Goal: Task Accomplishment & Management: Manage account settings

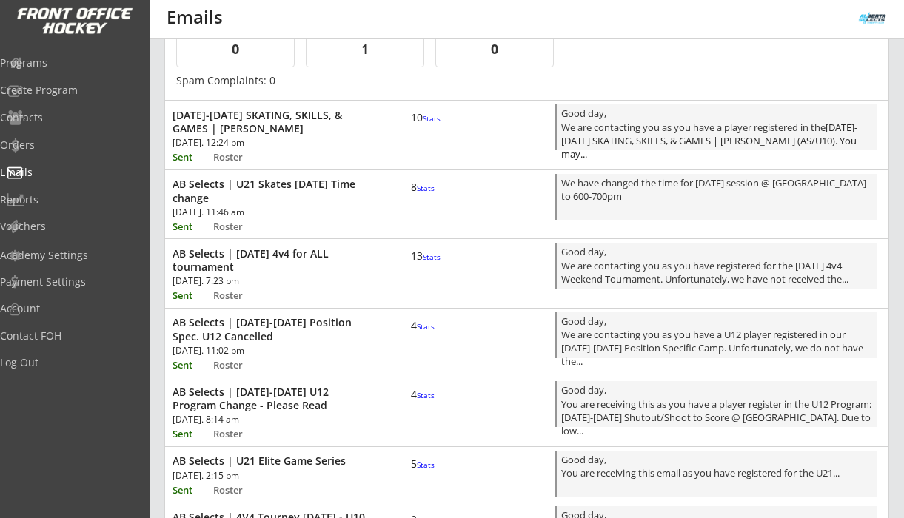
scroll to position [832, 0]
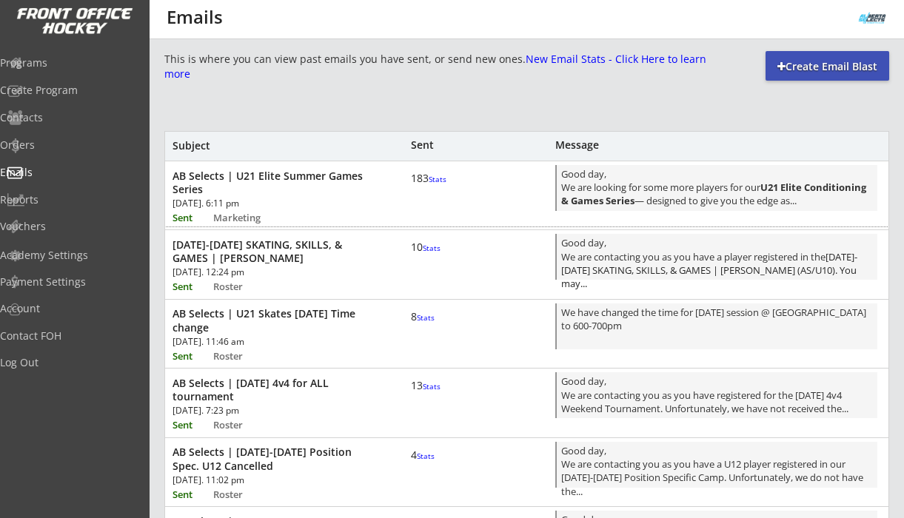
click at [428, 184] on font "Stats" at bounding box center [437, 179] width 18 height 10
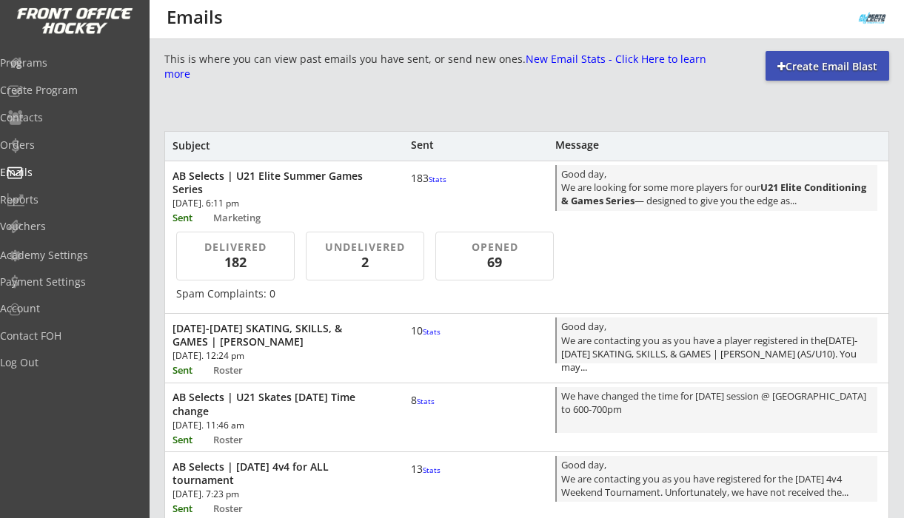
click at [428, 184] on font "Stats" at bounding box center [437, 179] width 18 height 10
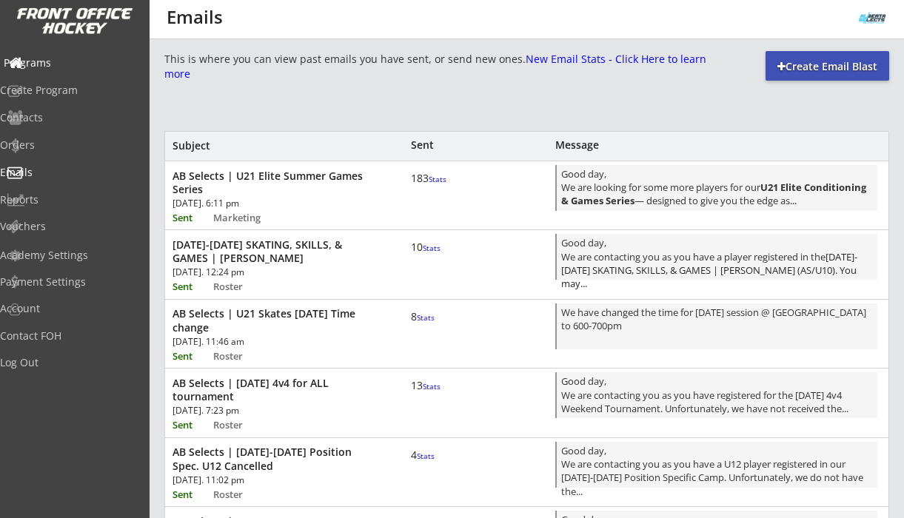
click at [56, 64] on div "Programs" at bounding box center [70, 63] width 133 height 10
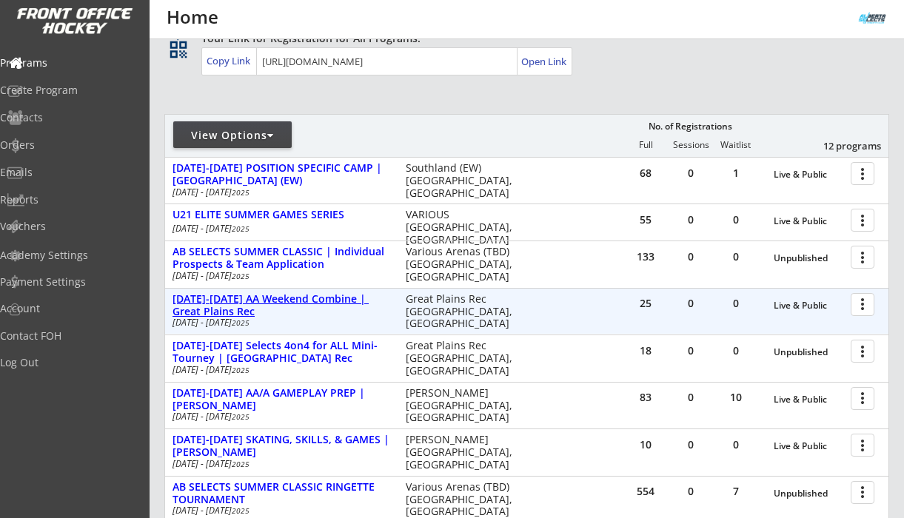
scroll to position [130, 0]
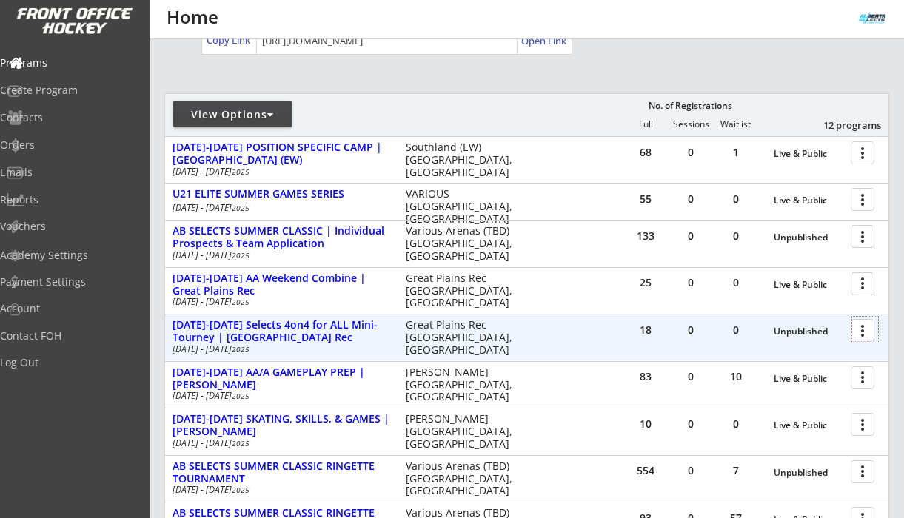
click at [861, 332] on div at bounding box center [865, 330] width 26 height 26
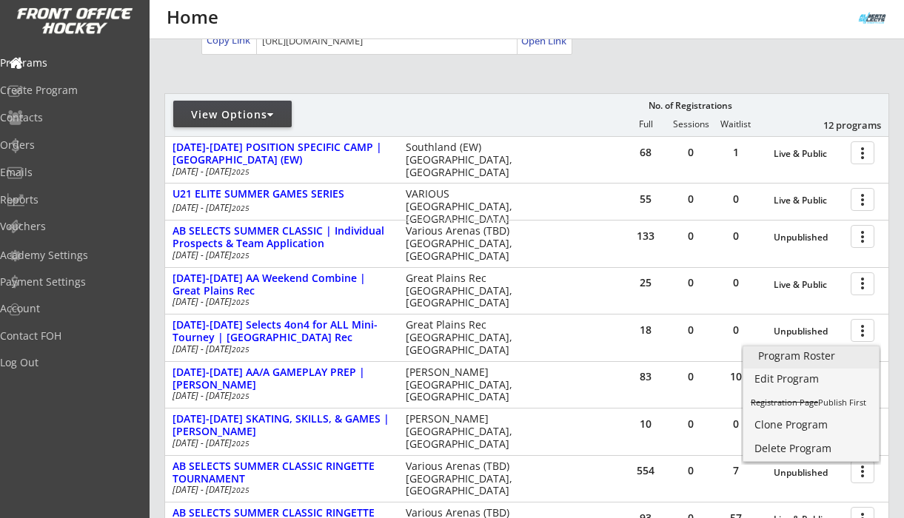
click at [812, 356] on div "Program Roster" at bounding box center [811, 356] width 106 height 10
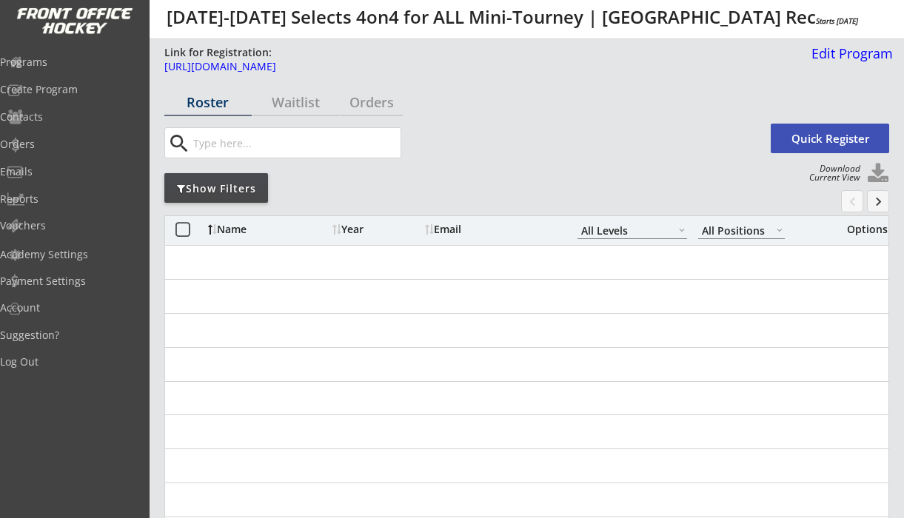
select select ""All Levels""
select select ""All Positions""
select select ""All Levels""
select select ""All Positions""
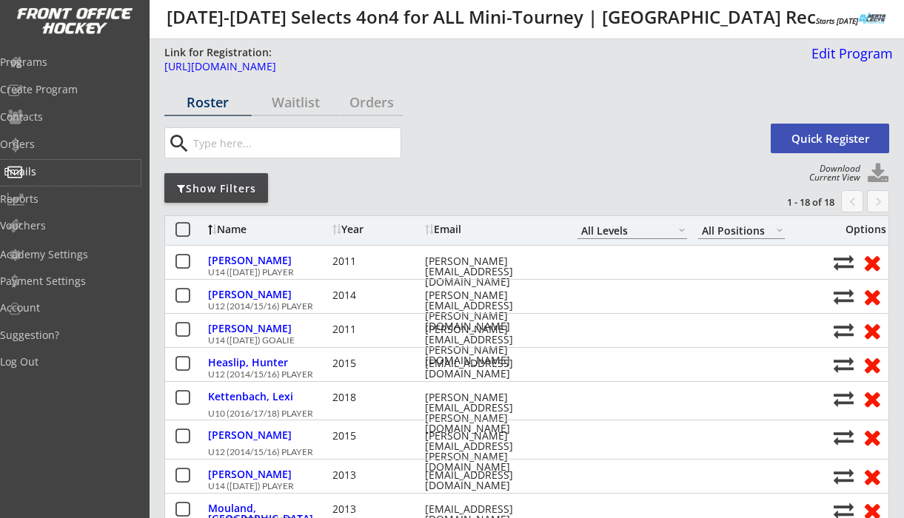
click at [58, 172] on div "Emails" at bounding box center [70, 172] width 133 height 10
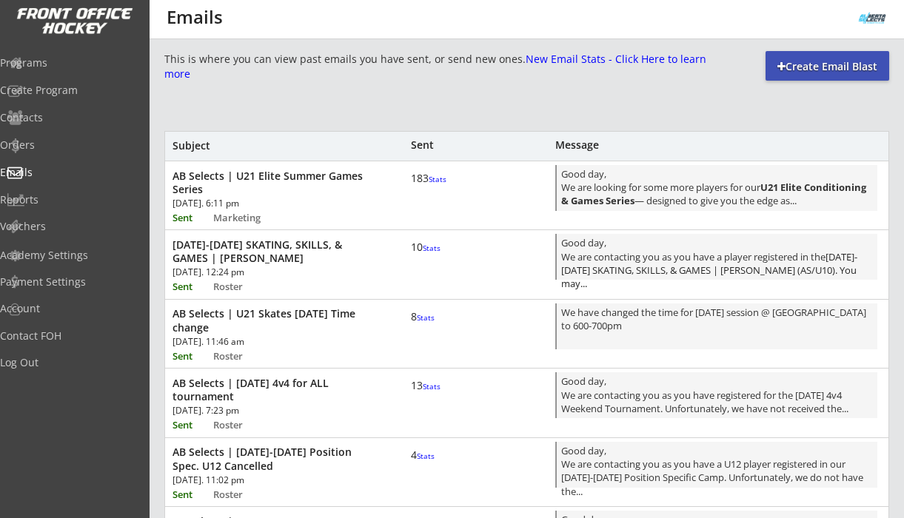
click at [423, 391] on font "Stats" at bounding box center [432, 386] width 18 height 10
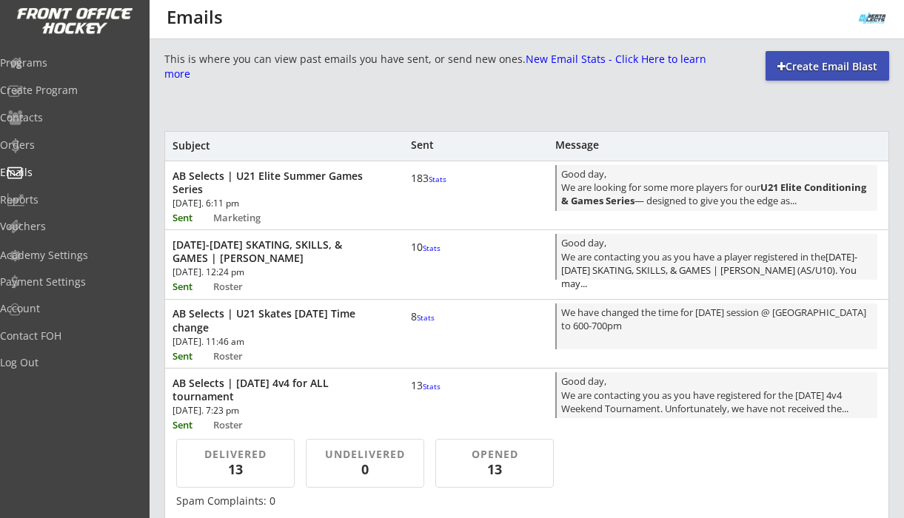
click at [423, 391] on font "Stats" at bounding box center [432, 386] width 18 height 10
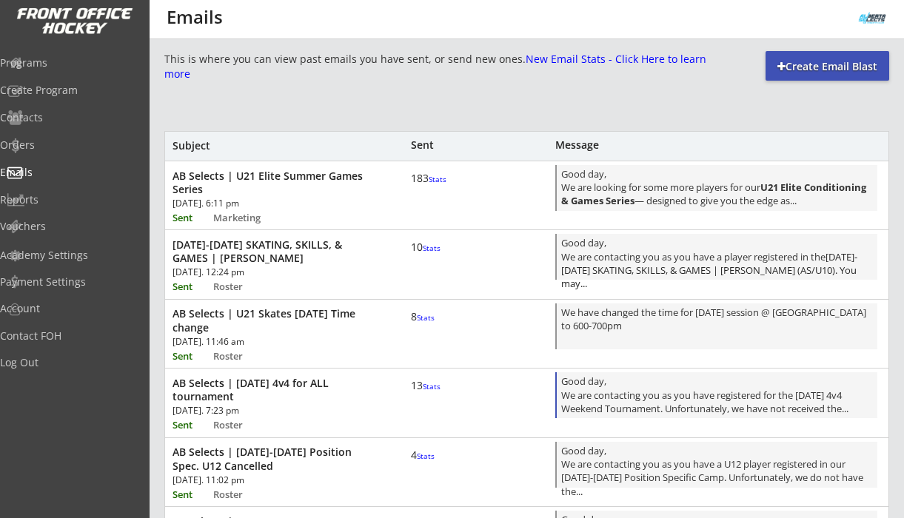
click at [617, 394] on div "Good day, We are contacting you as you have registered for the Aug 16/17 4v4 We…" at bounding box center [717, 396] width 312 height 44
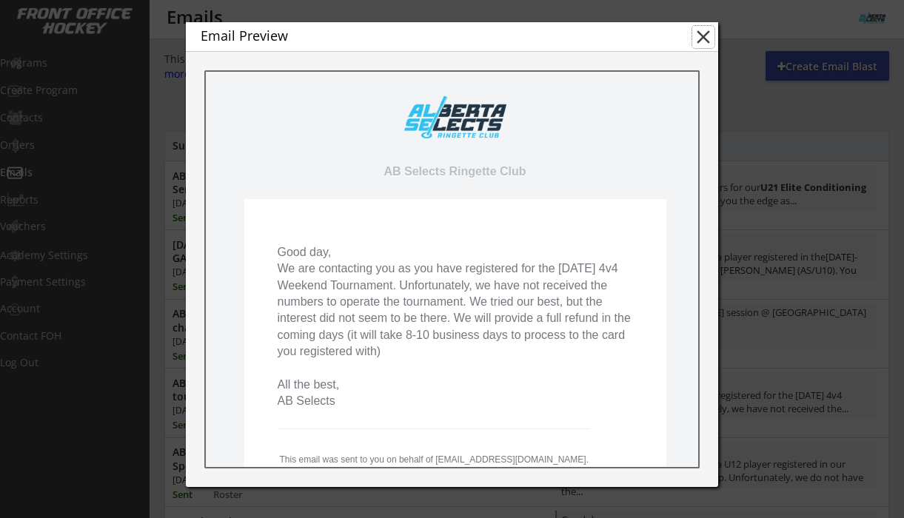
click at [702, 36] on button "close" at bounding box center [703, 37] width 22 height 22
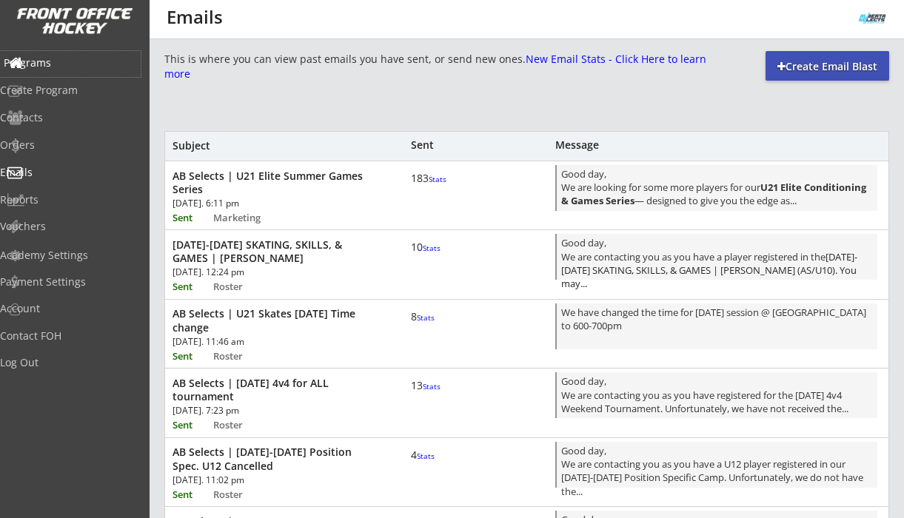
click at [65, 58] on div "Programs" at bounding box center [70, 63] width 133 height 10
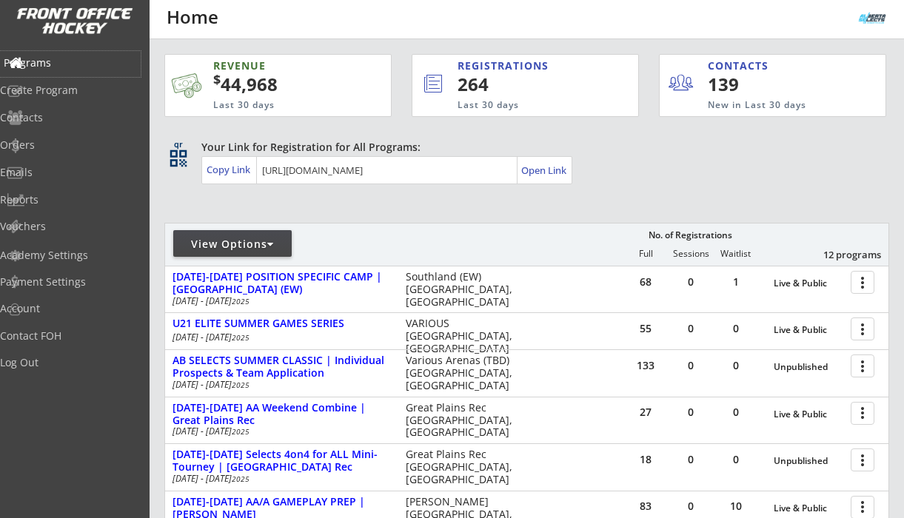
click at [67, 82] on div "Create Program" at bounding box center [70, 91] width 141 height 26
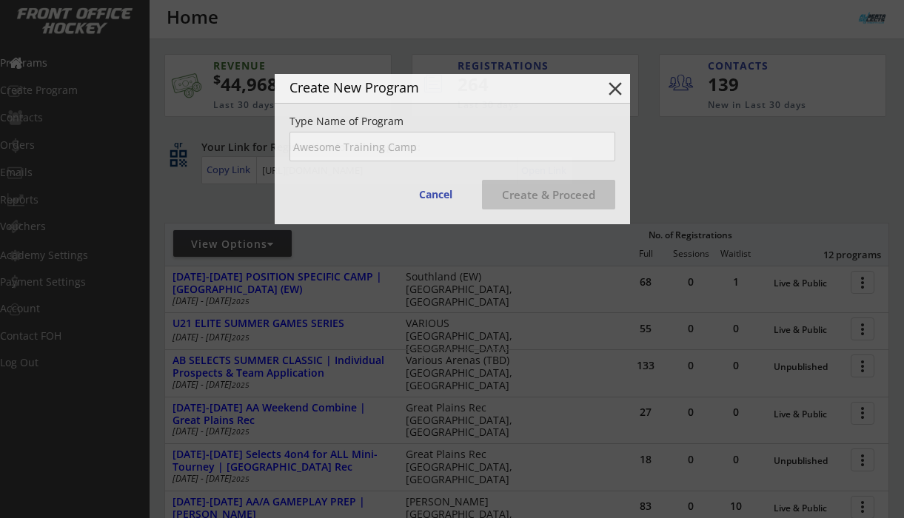
click at [67, 69] on div at bounding box center [452, 259] width 904 height 518
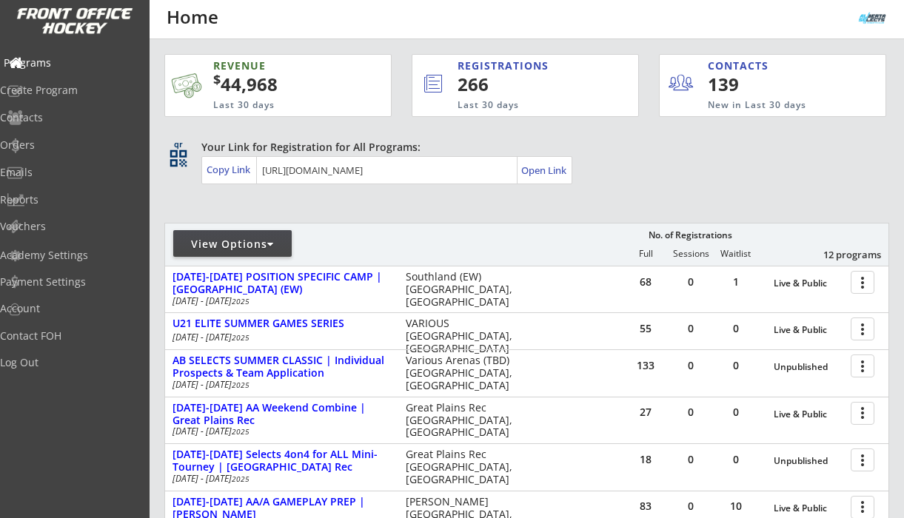
click at [75, 60] on div "Programs" at bounding box center [70, 63] width 133 height 10
click at [70, 63] on div "Programs" at bounding box center [70, 63] width 133 height 10
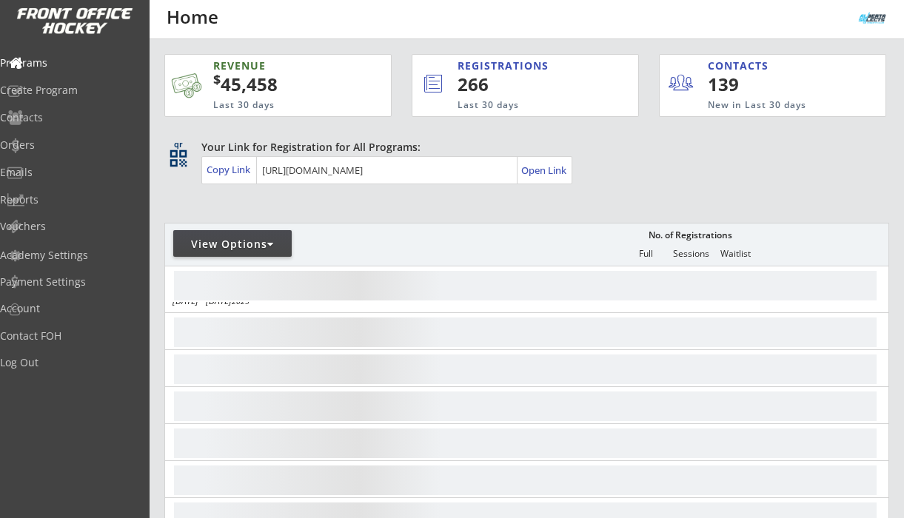
scroll to position [75, 0]
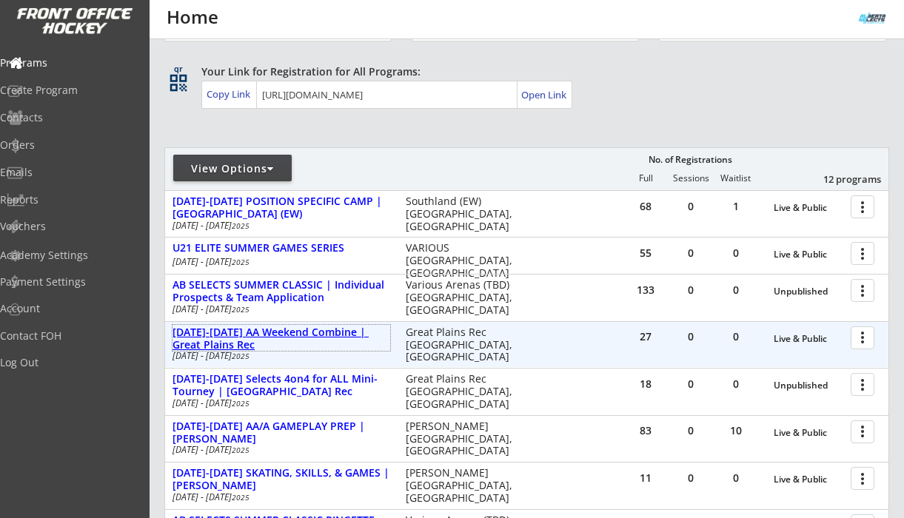
click at [299, 336] on div "[DATE]-[DATE] AA Weekend Combine | Great Plains Rec" at bounding box center [281, 338] width 218 height 25
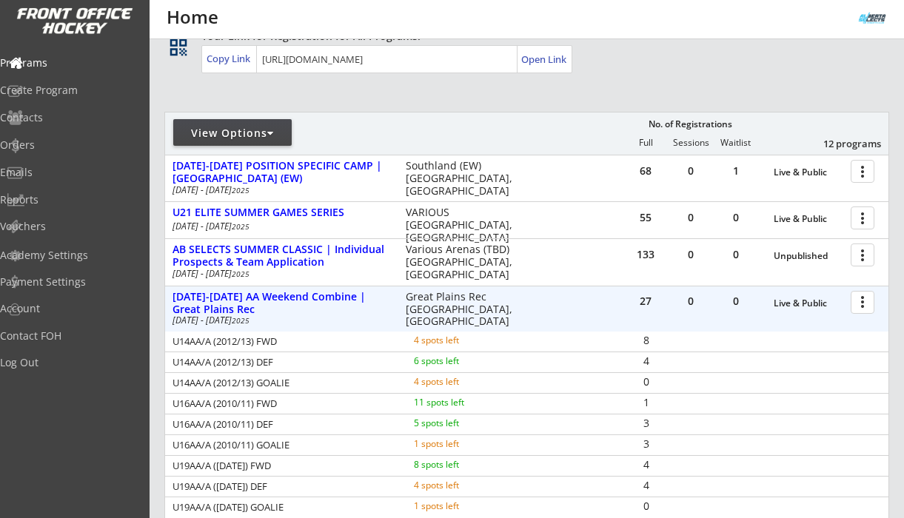
scroll to position [121, 0]
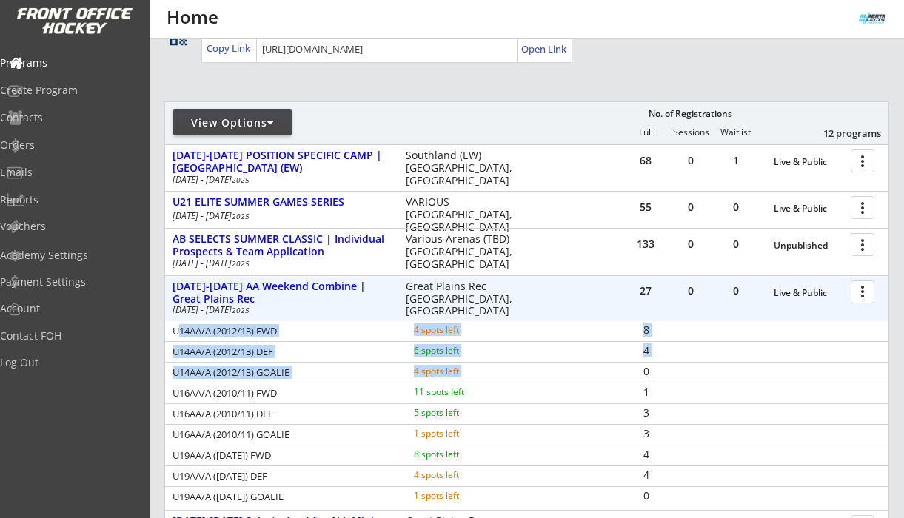
drag, startPoint x: 175, startPoint y: 331, endPoint x: 612, endPoint y: 369, distance: 438.3
click at [615, 372] on div "U14AA/A (2012/13) FWD 4 spots left 8 U14AA/A (2012/13) DEF 6 spots left 4 U14AA…" at bounding box center [526, 414] width 723 height 186
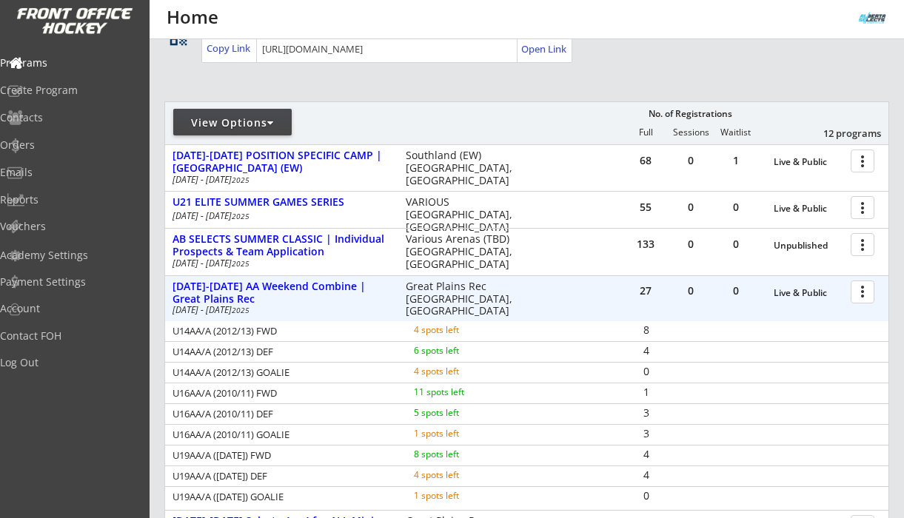
click at [863, 297] on div at bounding box center [865, 291] width 26 height 26
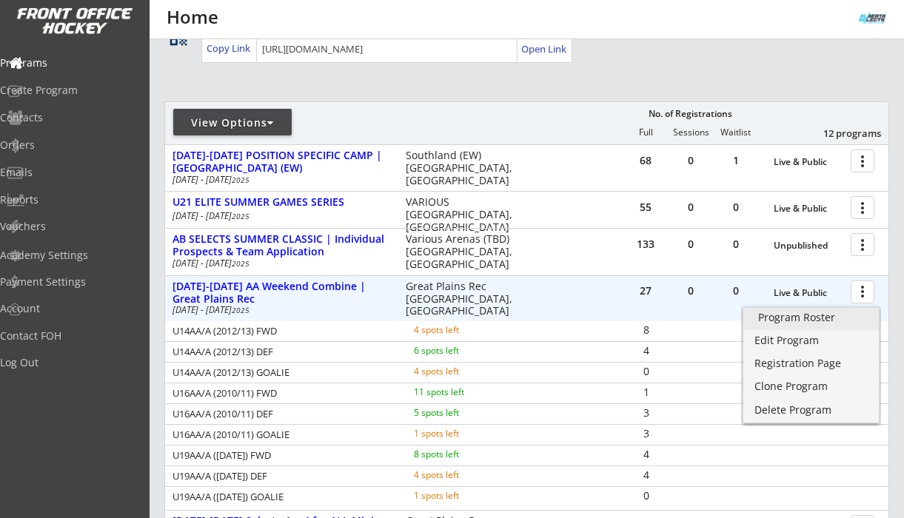
click at [832, 314] on div "Program Roster" at bounding box center [811, 317] width 106 height 10
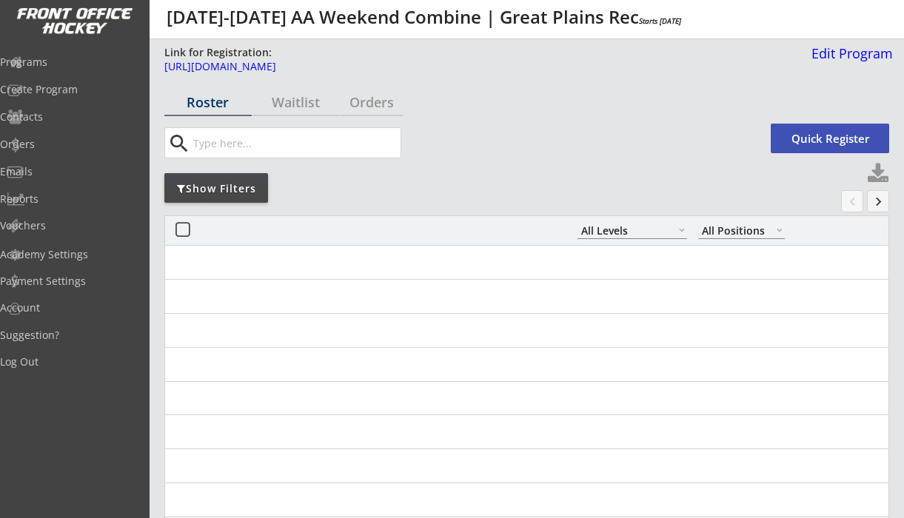
select select ""All Levels""
select select ""All Positions""
select select ""All Levels""
select select ""All Positions""
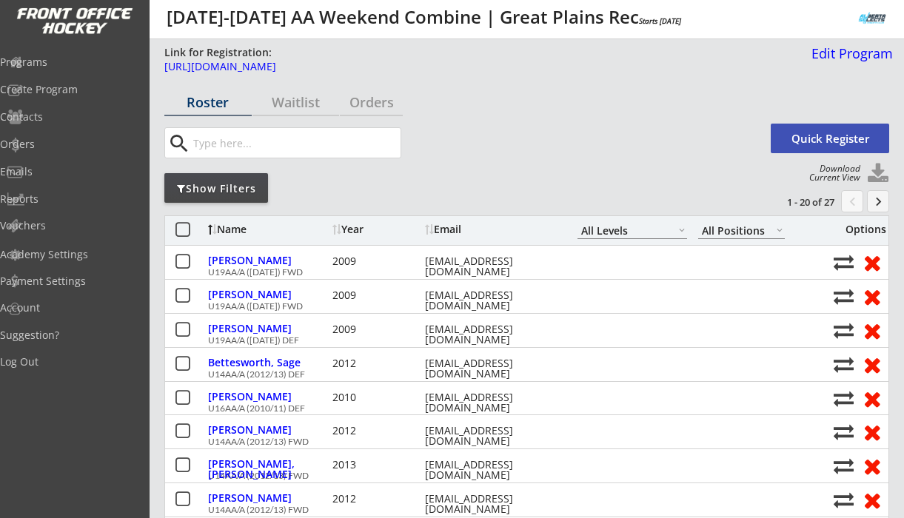
click at [232, 178] on div "Show Filters" at bounding box center [216, 188] width 104 height 30
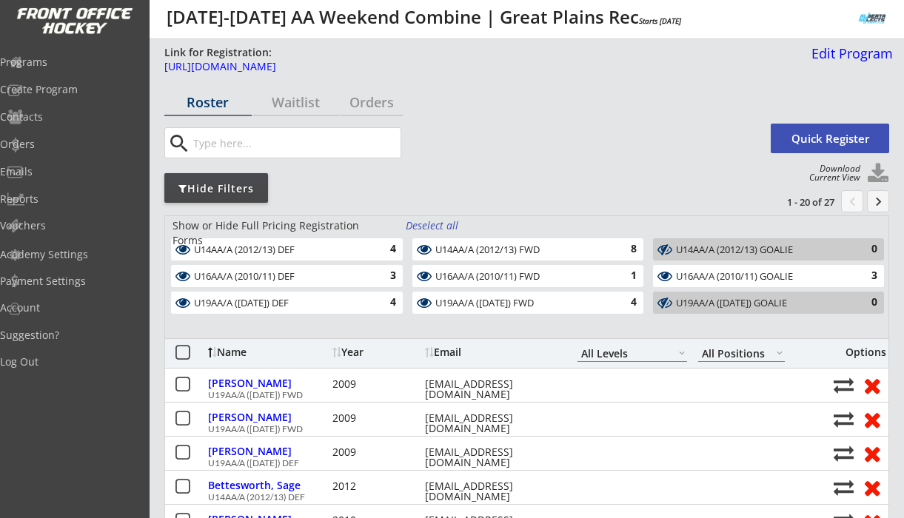
click at [425, 224] on div "Deselect all" at bounding box center [433, 225] width 55 height 15
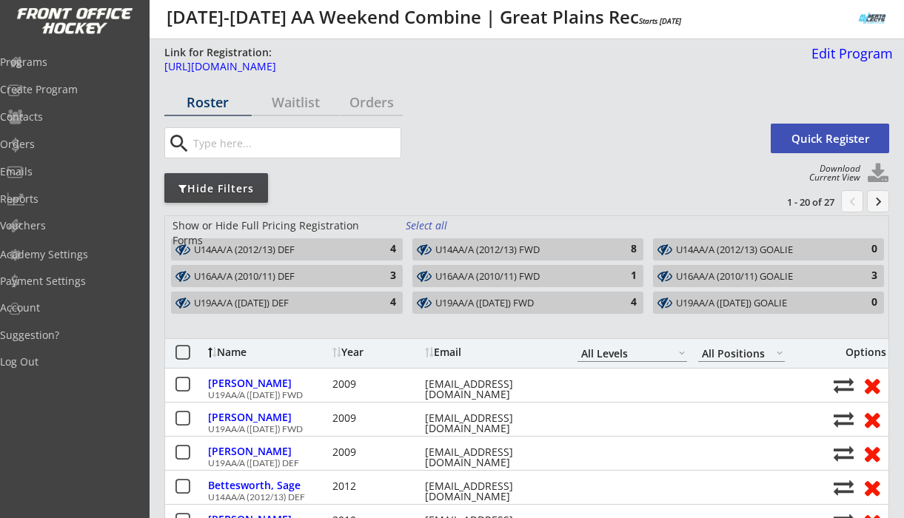
click at [425, 224] on div "Select all" at bounding box center [433, 225] width 55 height 15
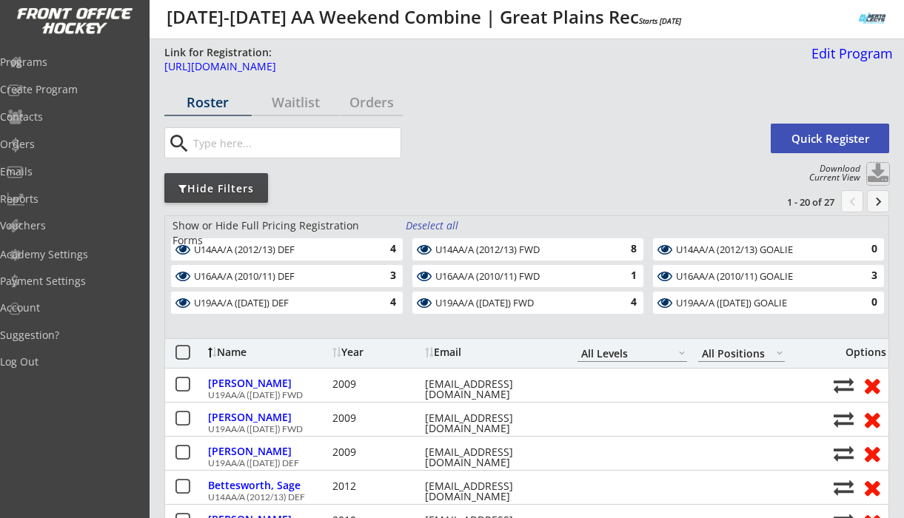
click at [875, 171] on button at bounding box center [878, 174] width 22 height 22
select select ""Player Info""
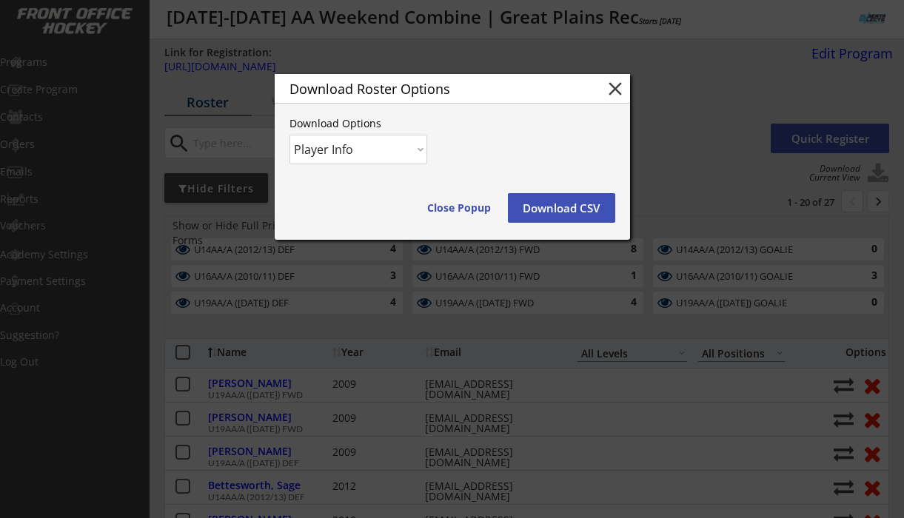
click at [559, 204] on button "Download CSV" at bounding box center [561, 208] width 107 height 30
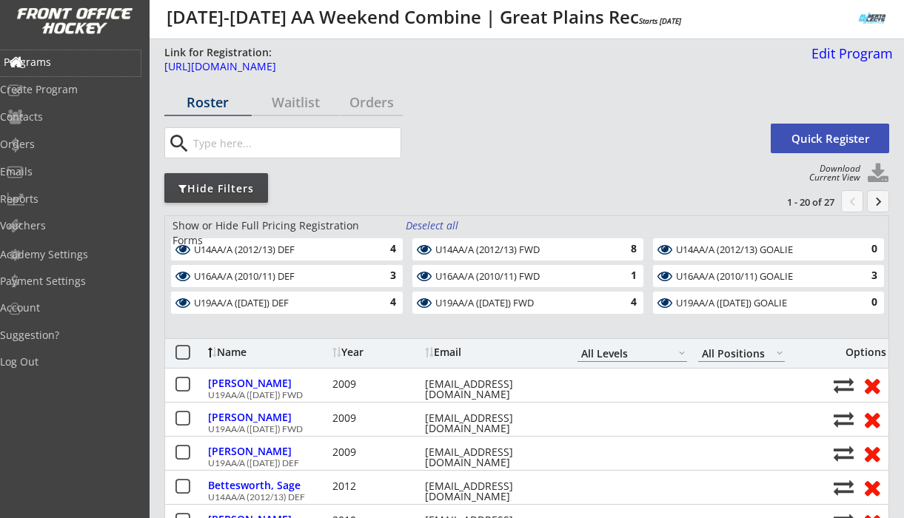
click at [75, 62] on div "Programs" at bounding box center [70, 62] width 133 height 10
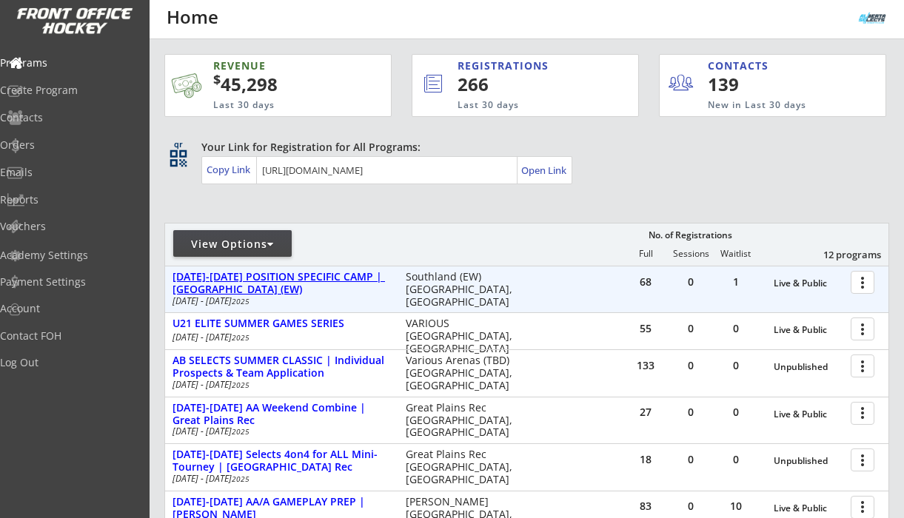
click at [355, 278] on div "[DATE]-[DATE] POSITION SPECIFIC CAMP | [GEOGRAPHIC_DATA] (EW)" at bounding box center [281, 283] width 218 height 25
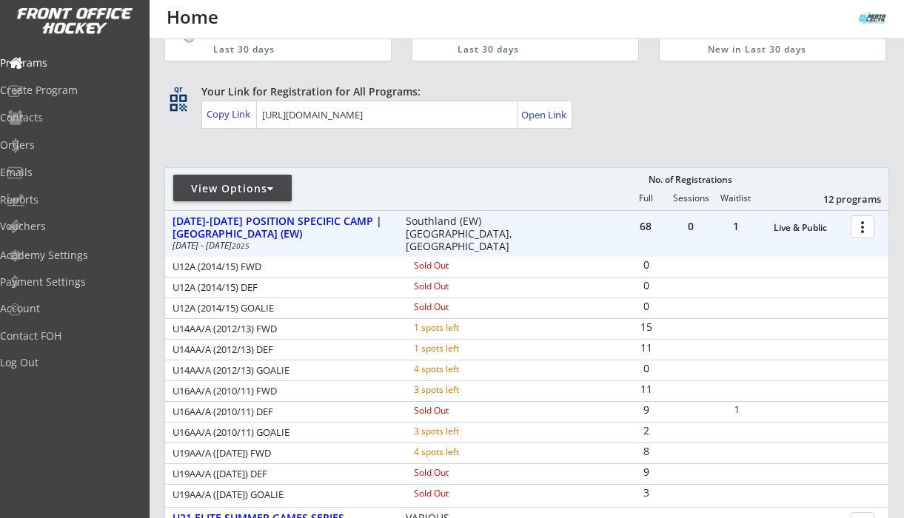
scroll to position [66, 0]
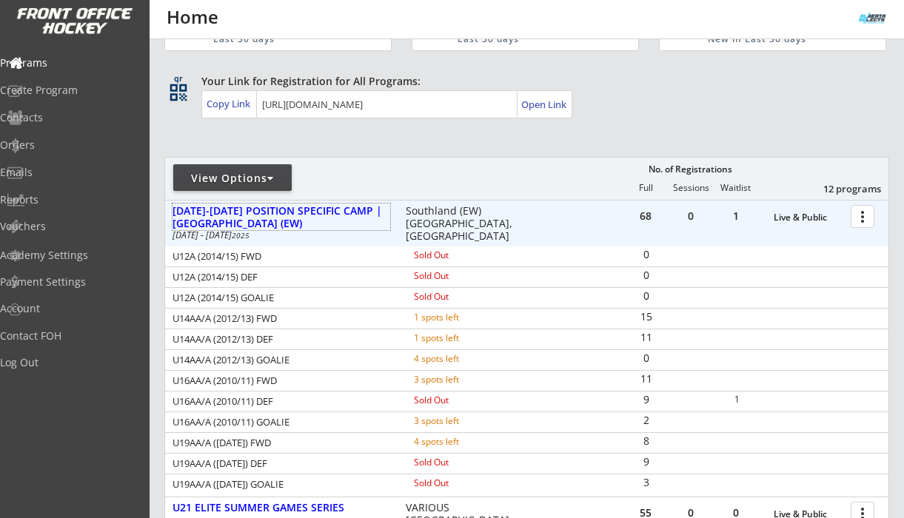
click at [862, 222] on div at bounding box center [865, 216] width 26 height 26
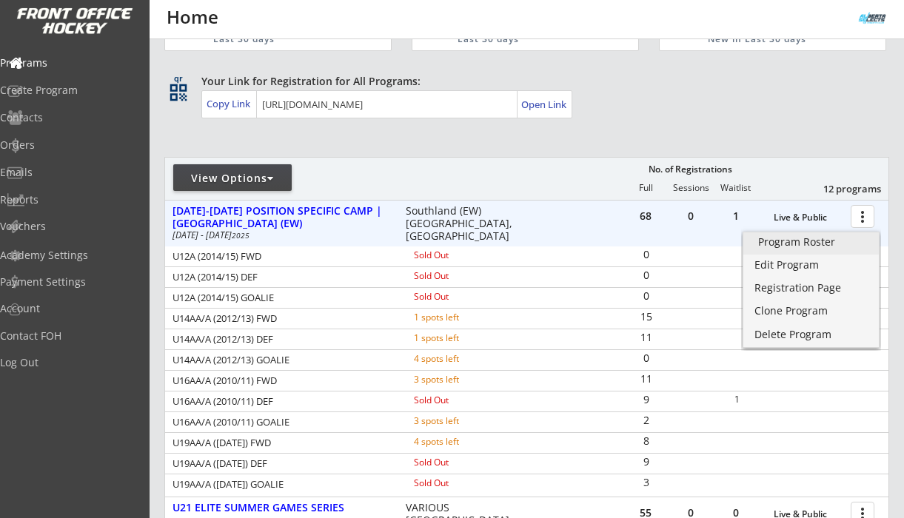
click at [824, 237] on div "Program Roster" at bounding box center [811, 242] width 106 height 10
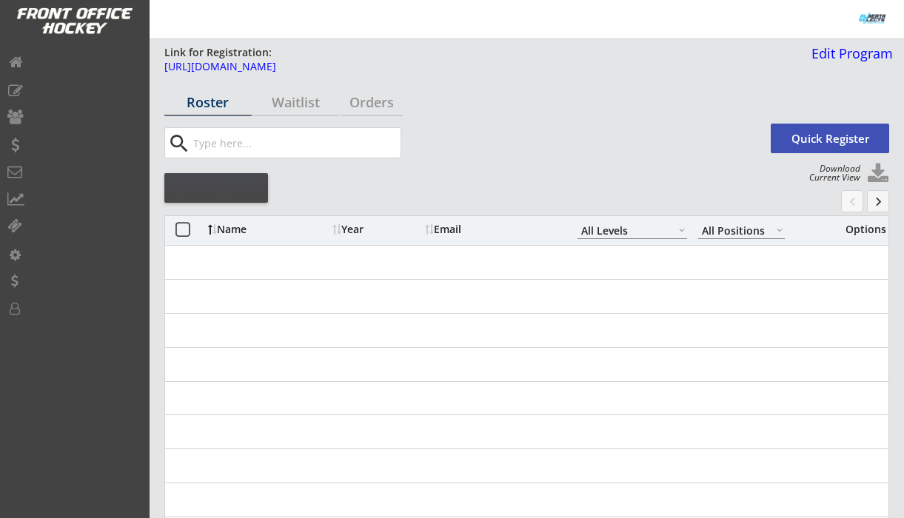
select select ""All Levels""
select select ""All Positions""
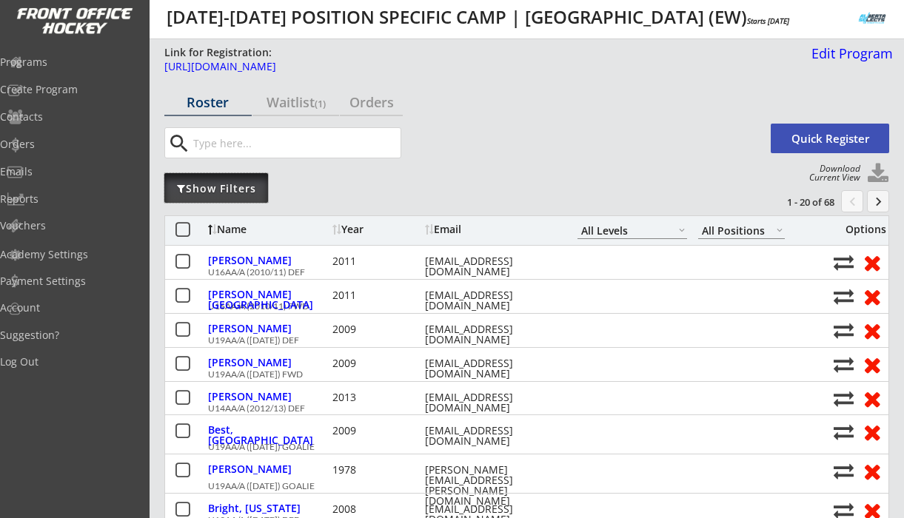
click at [249, 188] on div "Show Filters" at bounding box center [216, 188] width 104 height 15
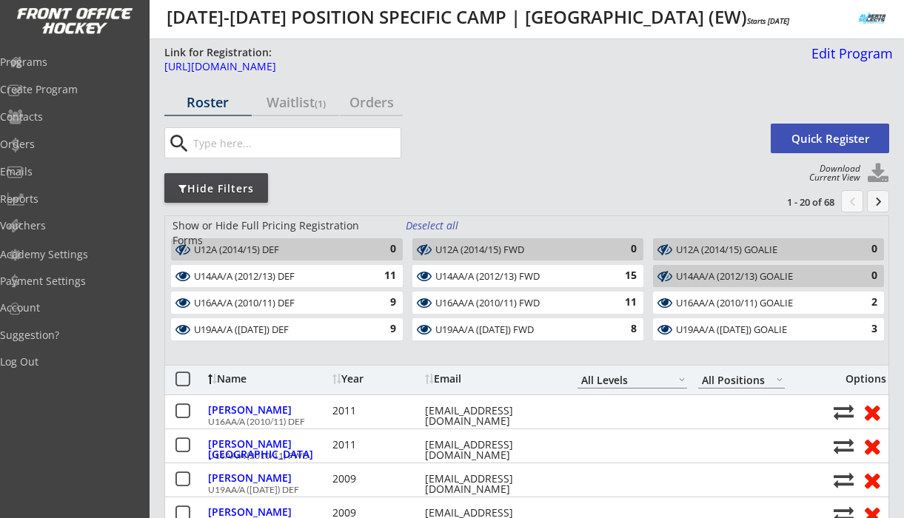
click at [440, 227] on div "Deselect all" at bounding box center [433, 225] width 55 height 15
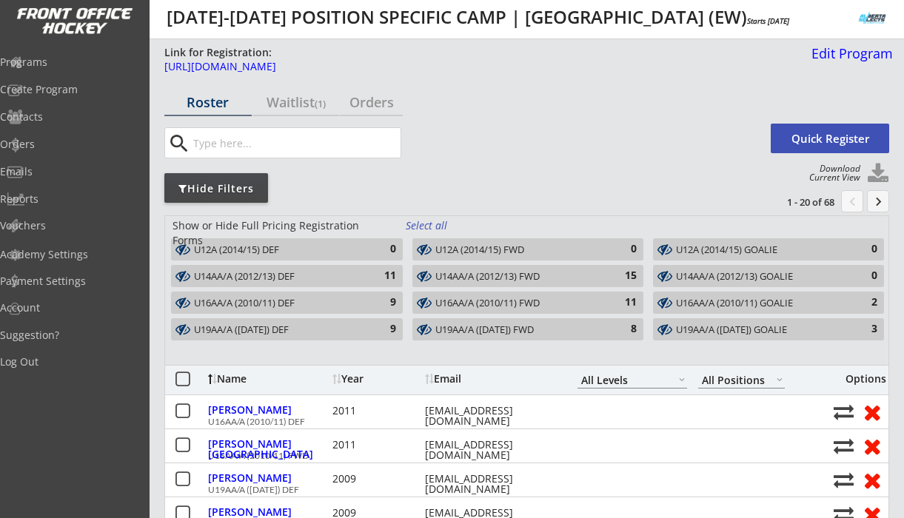
click at [761, 305] on div "U16AA/A (2010/11) GOALIE" at bounding box center [760, 303] width 168 height 12
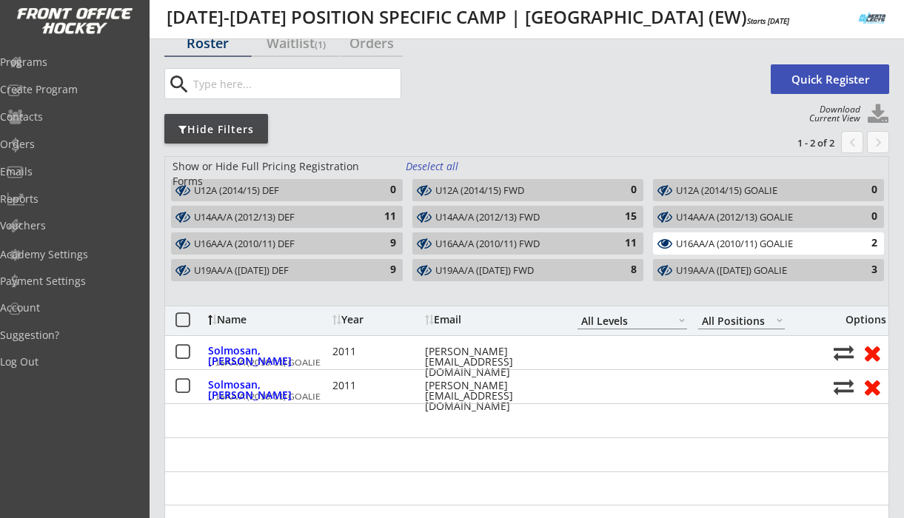
scroll to position [63, 0]
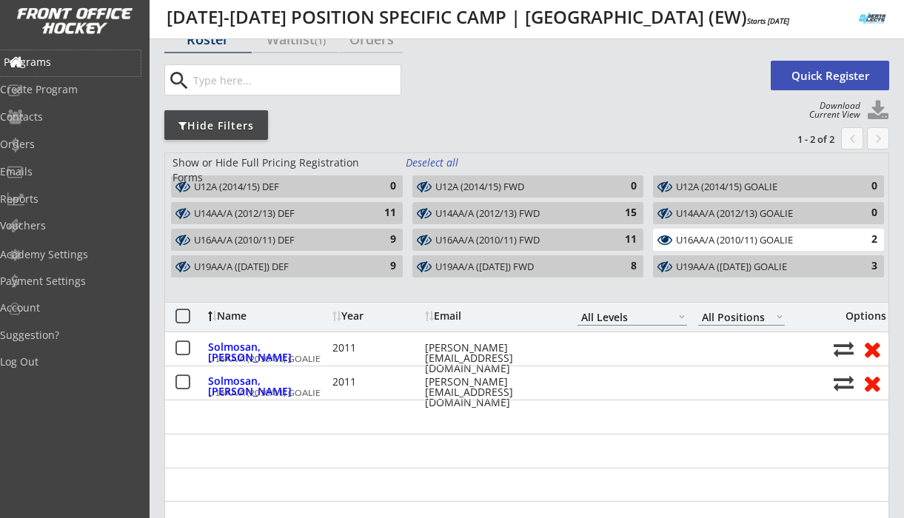
click at [71, 62] on div "Programs" at bounding box center [70, 62] width 133 height 10
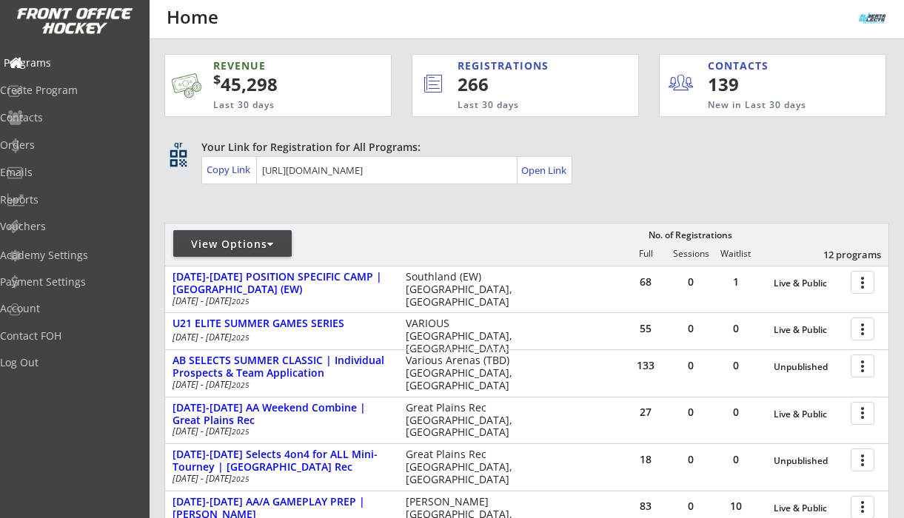
click at [74, 61] on div "Programs" at bounding box center [70, 63] width 133 height 10
click at [58, 119] on div "Contacts" at bounding box center [70, 117] width 133 height 10
select select ""Players""
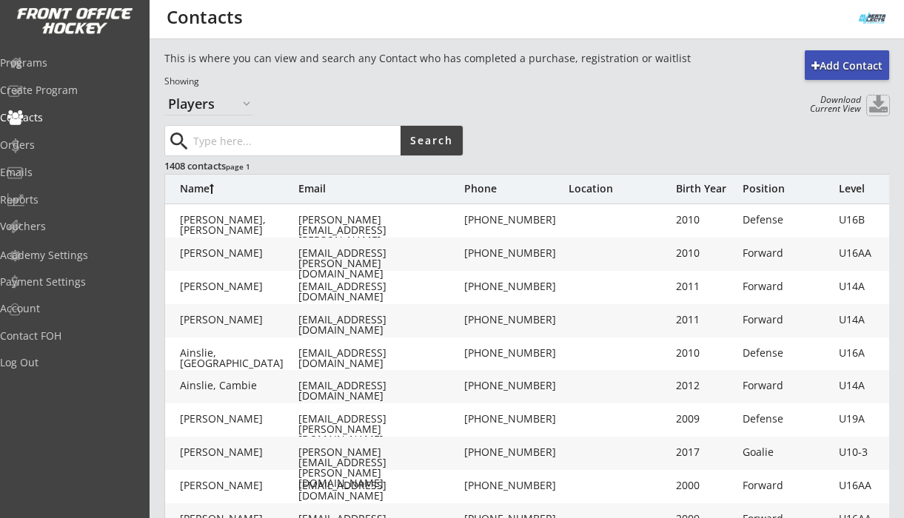
click at [877, 106] on button at bounding box center [878, 105] width 22 height 20
click at [51, 173] on div "Emails" at bounding box center [70, 172] width 133 height 10
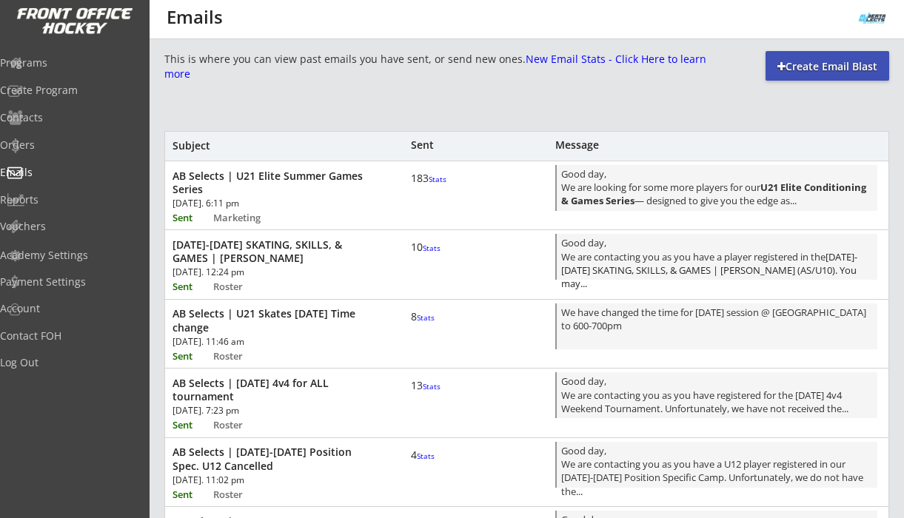
click at [825, 58] on div "Create Email Blast" at bounding box center [827, 66] width 124 height 30
select select ""All""
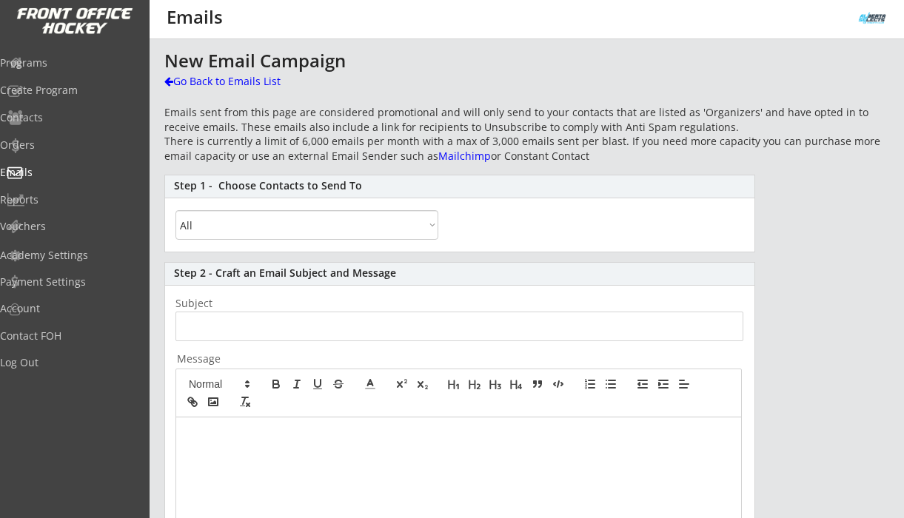
click at [333, 230] on select "All By Specific Programs Within Birth Year Range" at bounding box center [306, 225] width 263 height 30
click at [56, 64] on div "Programs" at bounding box center [70, 63] width 133 height 10
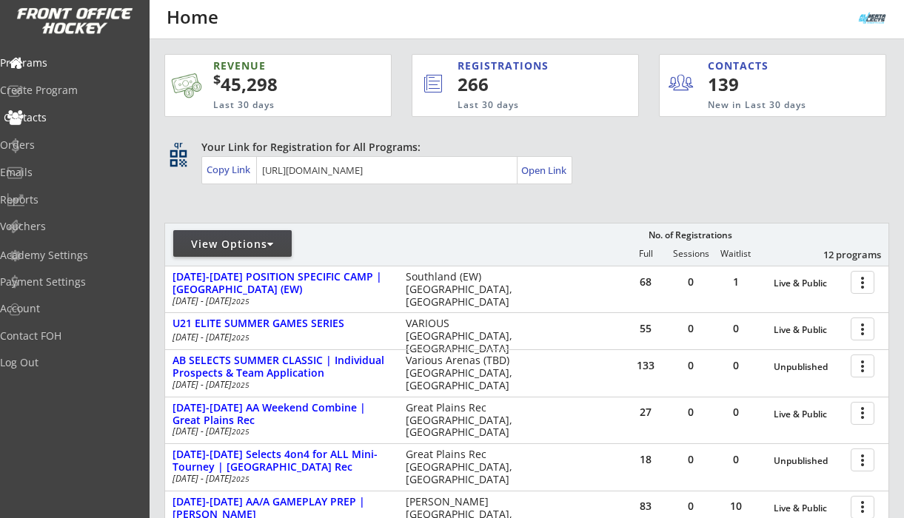
click at [66, 126] on div "Contacts" at bounding box center [70, 119] width 141 height 26
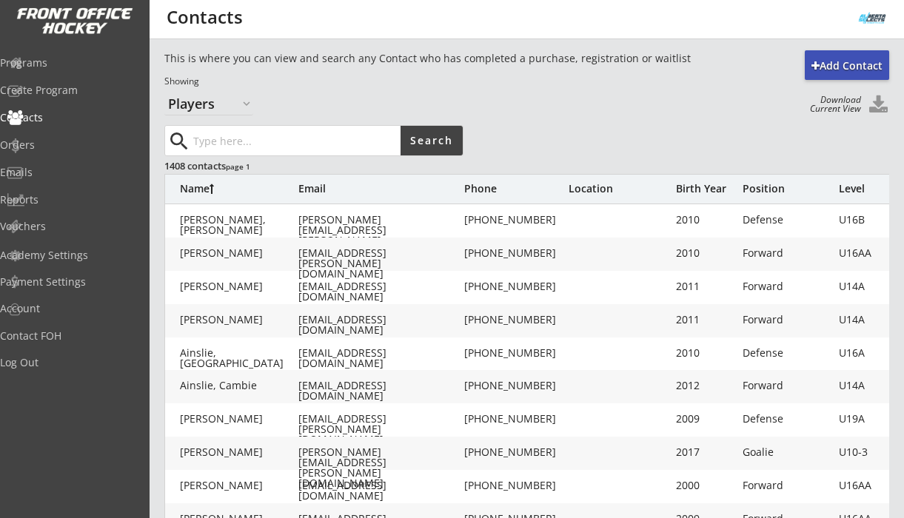
click at [879, 104] on button at bounding box center [878, 105] width 22 height 20
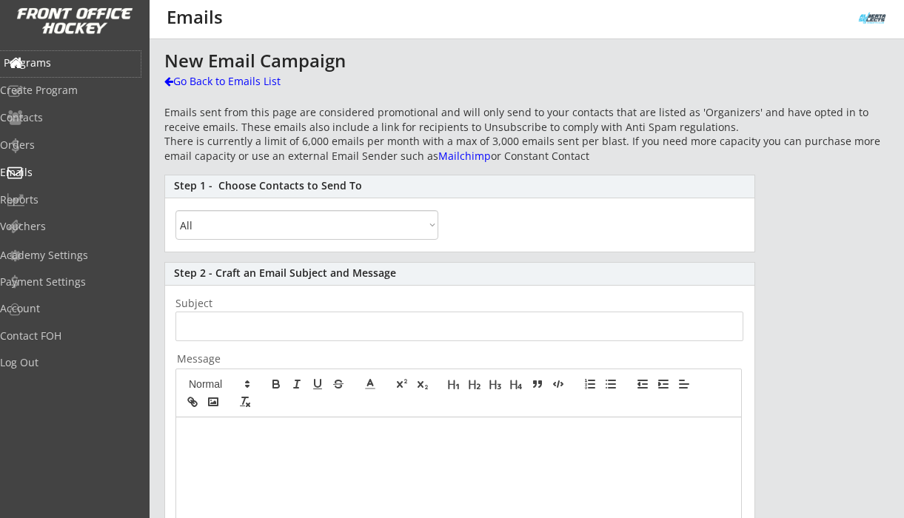
click at [70, 63] on div "Programs" at bounding box center [70, 63] width 133 height 10
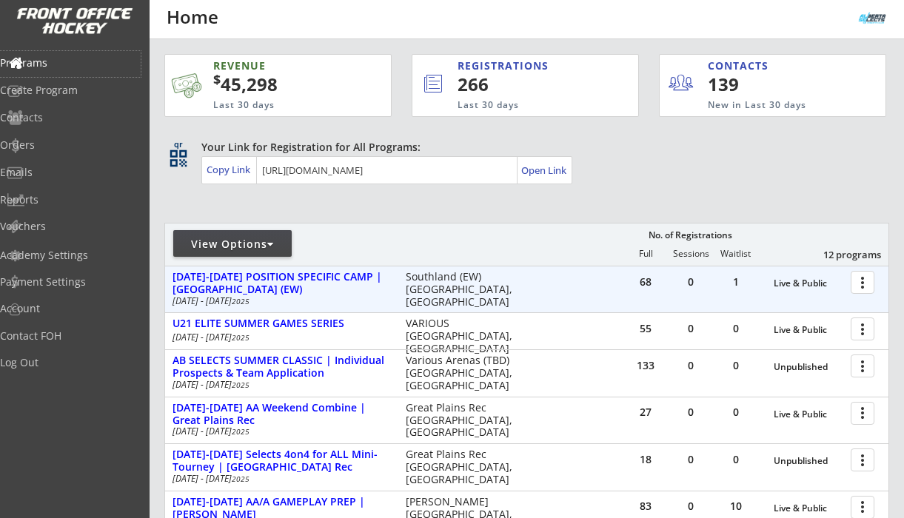
click at [853, 280] on div at bounding box center [865, 282] width 26 height 26
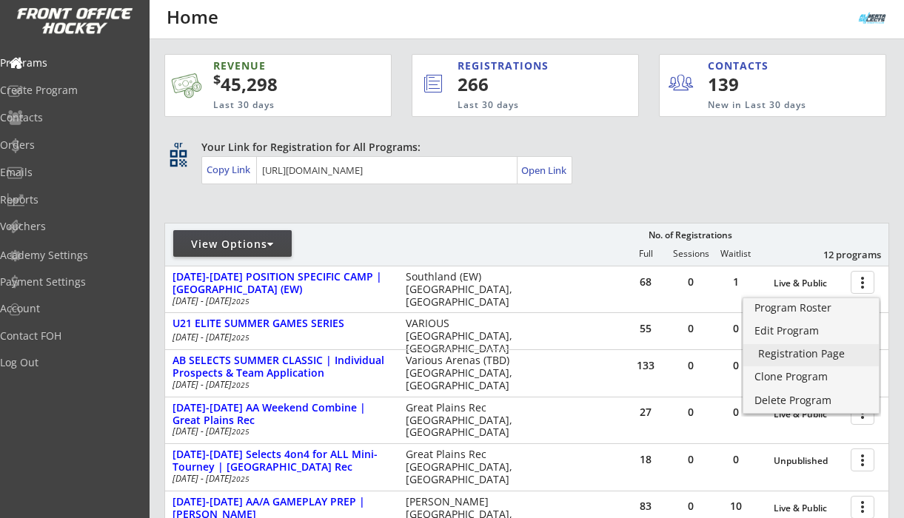
click at [811, 358] on div "Registration Page" at bounding box center [811, 354] width 106 height 10
click at [794, 209] on div "REVENUE $ 45,298 Last 30 days REGISTRATIONS 266 Last 30 days CONTACTS 139 New i…" at bounding box center [526, 466] width 724 height 854
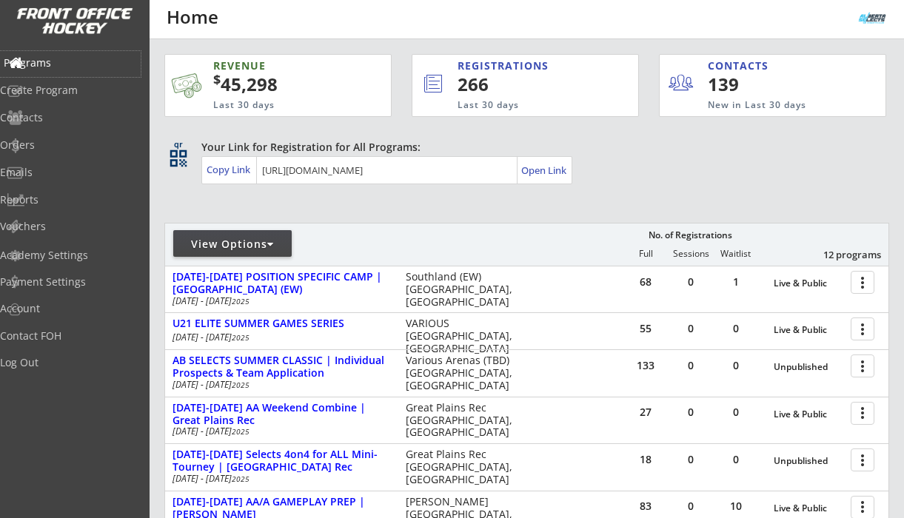
click at [75, 67] on div "Programs" at bounding box center [70, 63] width 133 height 10
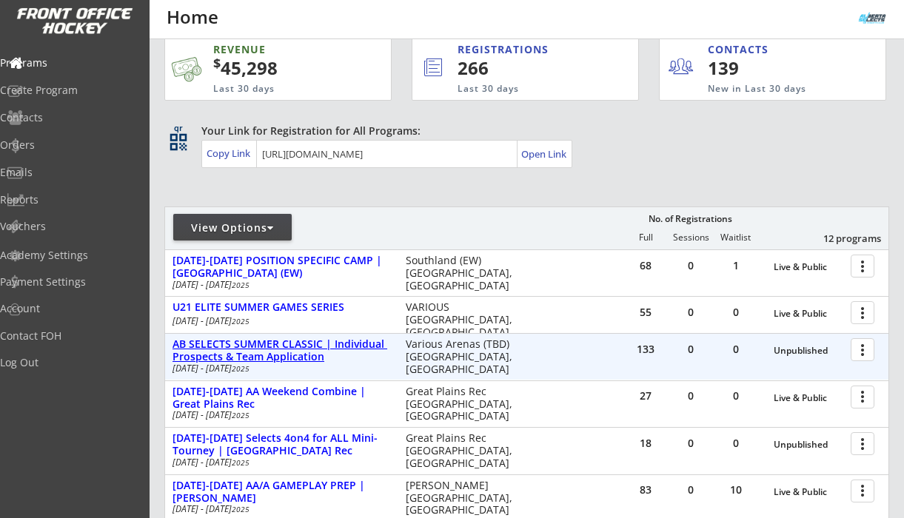
scroll to position [19, 0]
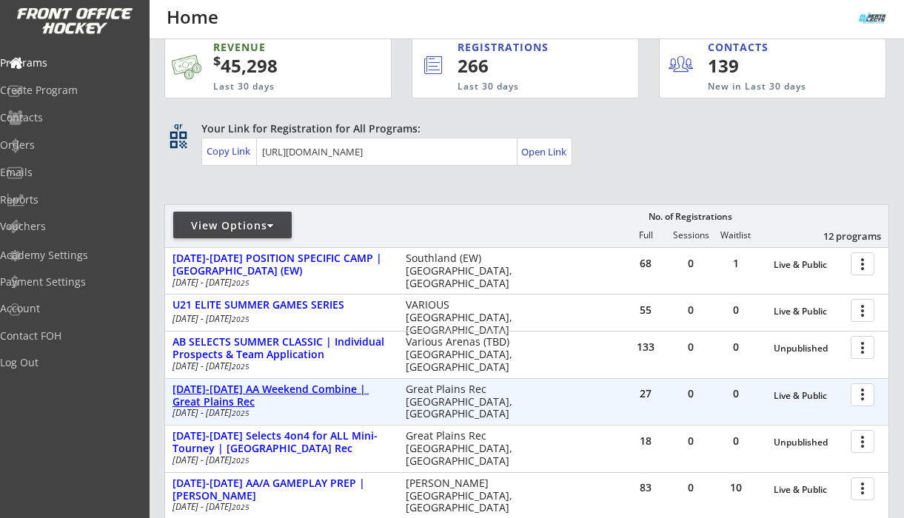
click at [329, 389] on div "[DATE]-[DATE] AA Weekend Combine | Great Plains Rec" at bounding box center [281, 395] width 218 height 25
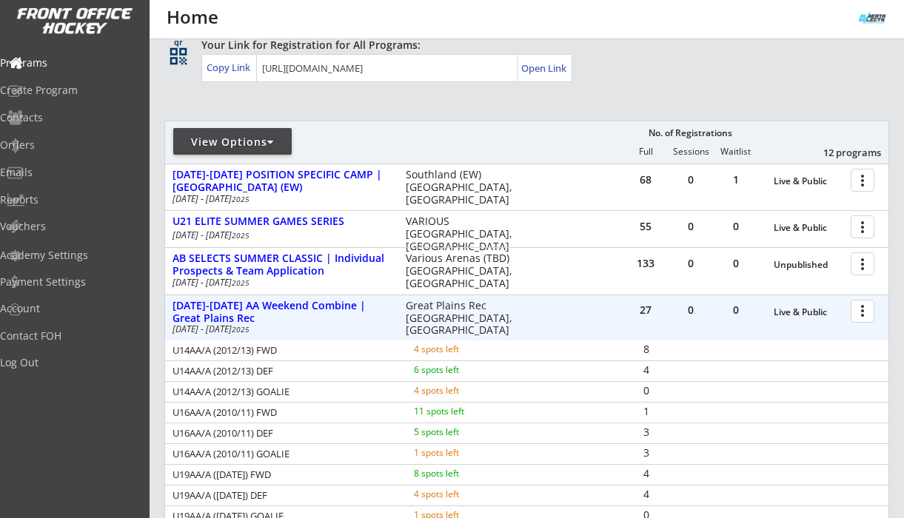
scroll to position [137, 0]
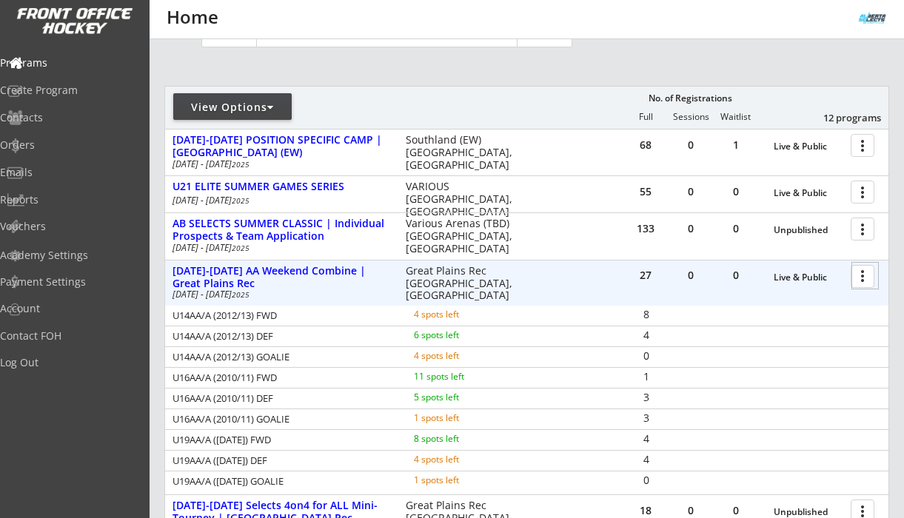
click at [867, 278] on div at bounding box center [865, 276] width 26 height 26
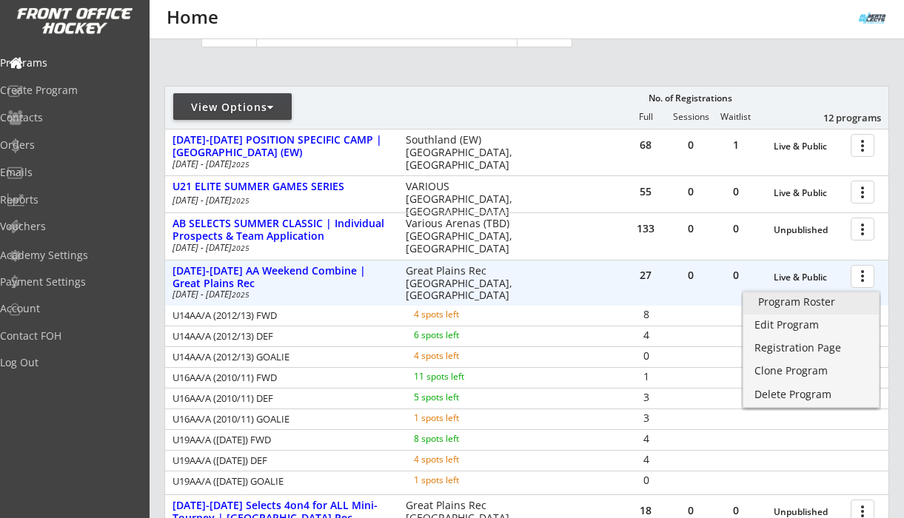
click at [826, 310] on link "Program Roster" at bounding box center [810, 303] width 135 height 22
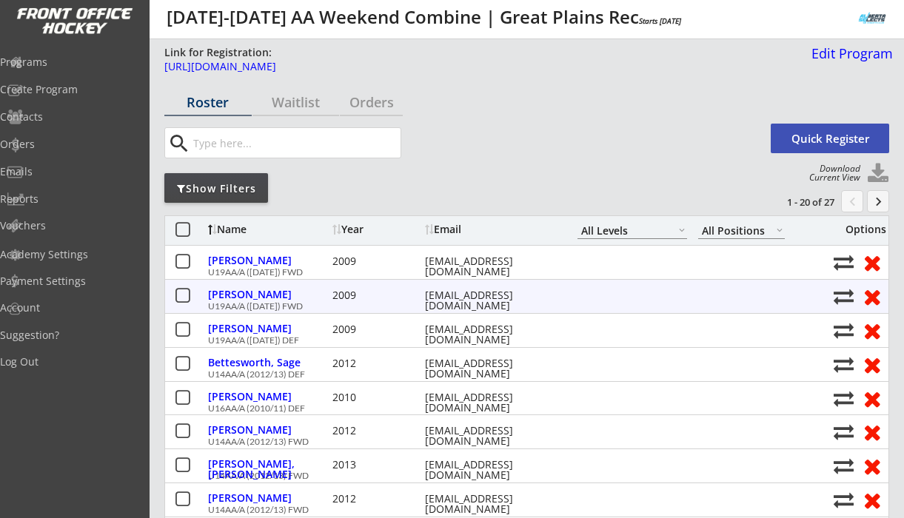
select select ""All Levels""
select select ""All Positions""
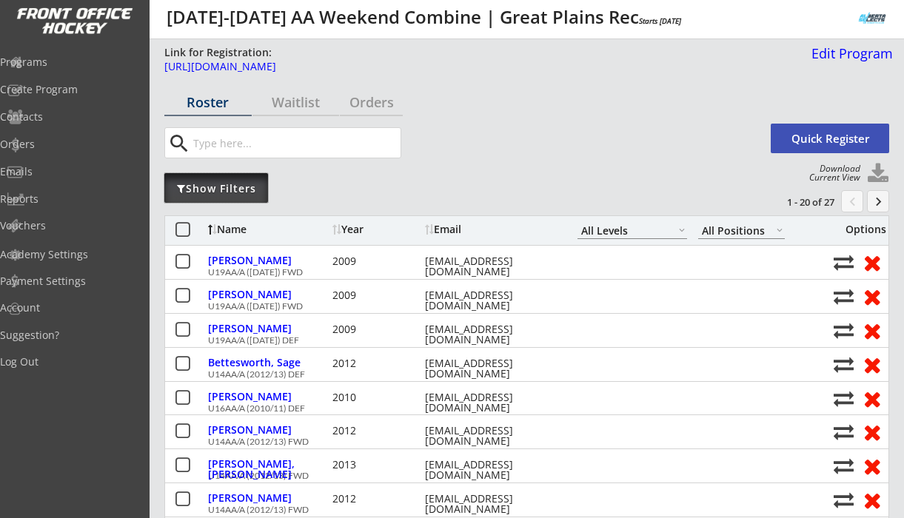
click at [252, 192] on div "Show Filters" at bounding box center [216, 188] width 104 height 15
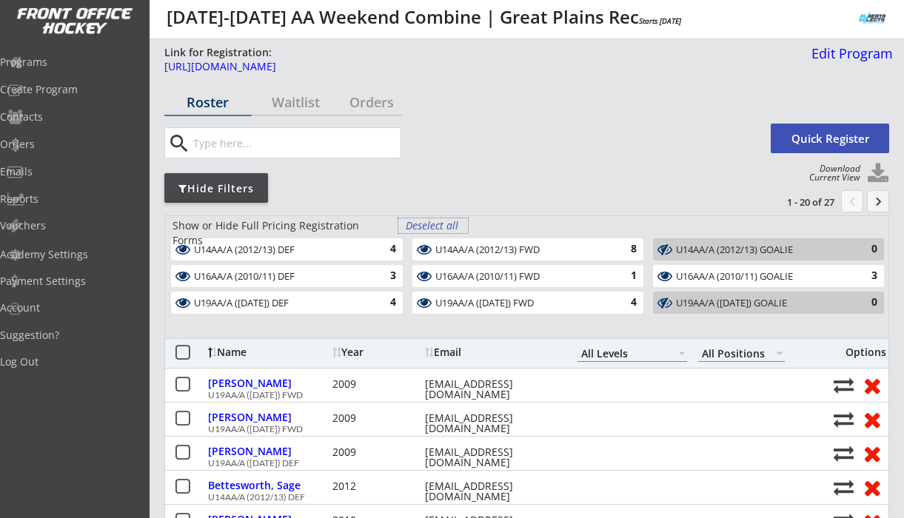
click at [438, 220] on div "Deselect all" at bounding box center [433, 225] width 55 height 15
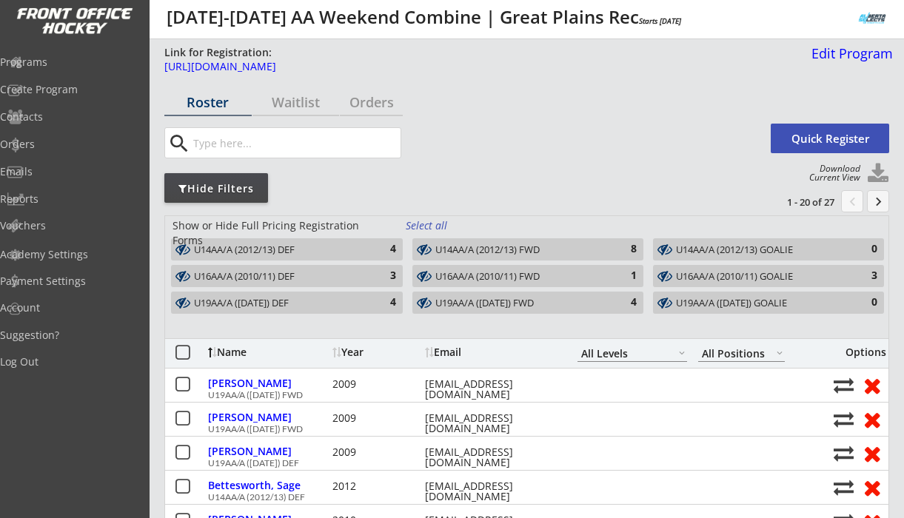
click at [478, 56] on div "Link for Registration: [URL][DOMAIN_NAME] Edit Program" at bounding box center [528, 65] width 728 height 41
click at [478, 67] on div "[URL][DOMAIN_NAME]" at bounding box center [482, 66] width 637 height 10
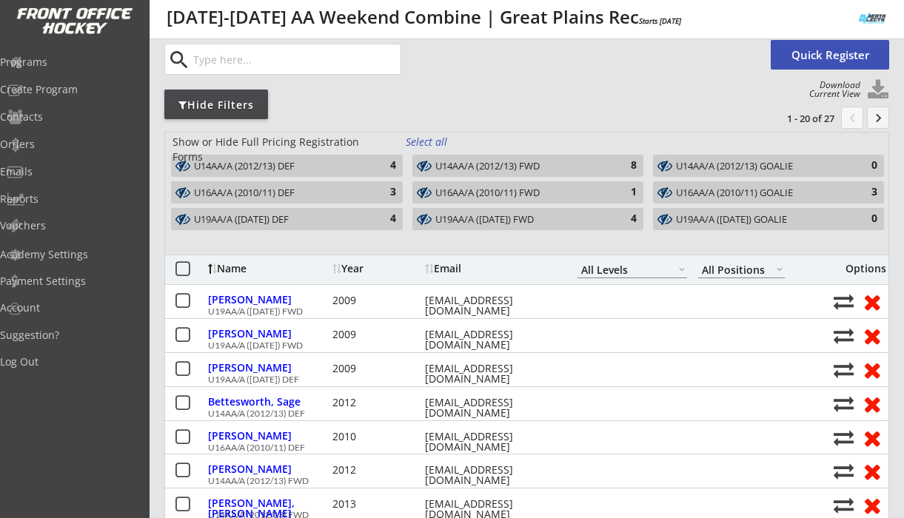
scroll to position [83, 0]
